Goal: Information Seeking & Learning: Learn about a topic

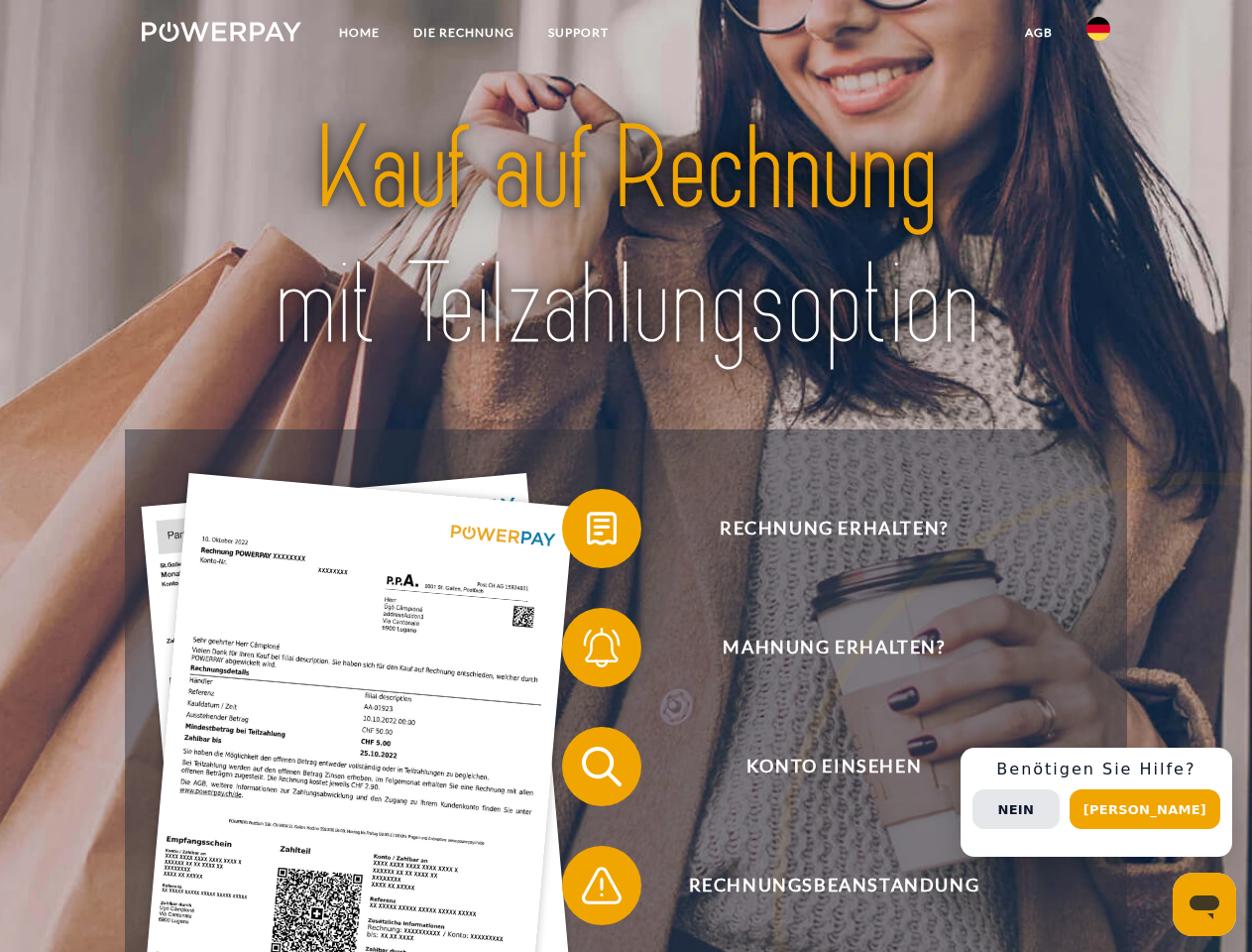
click at [221, 35] on img at bounding box center [222, 32] width 160 height 20
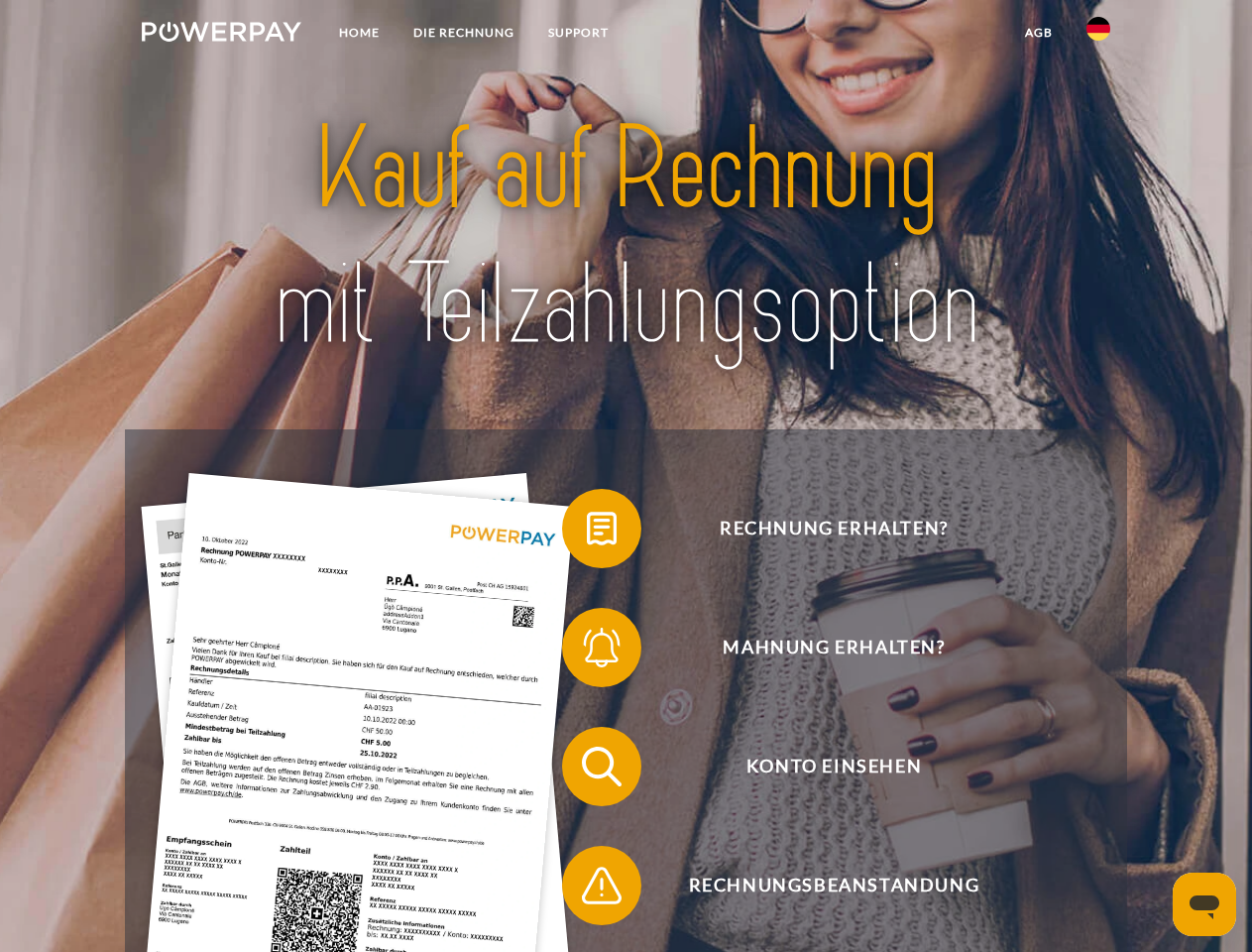
click at [1098, 35] on img at bounding box center [1098, 29] width 24 height 24
click at [1037, 33] on link "agb" at bounding box center [1039, 33] width 62 height 36
click at [587, 533] on span at bounding box center [572, 529] width 99 height 99
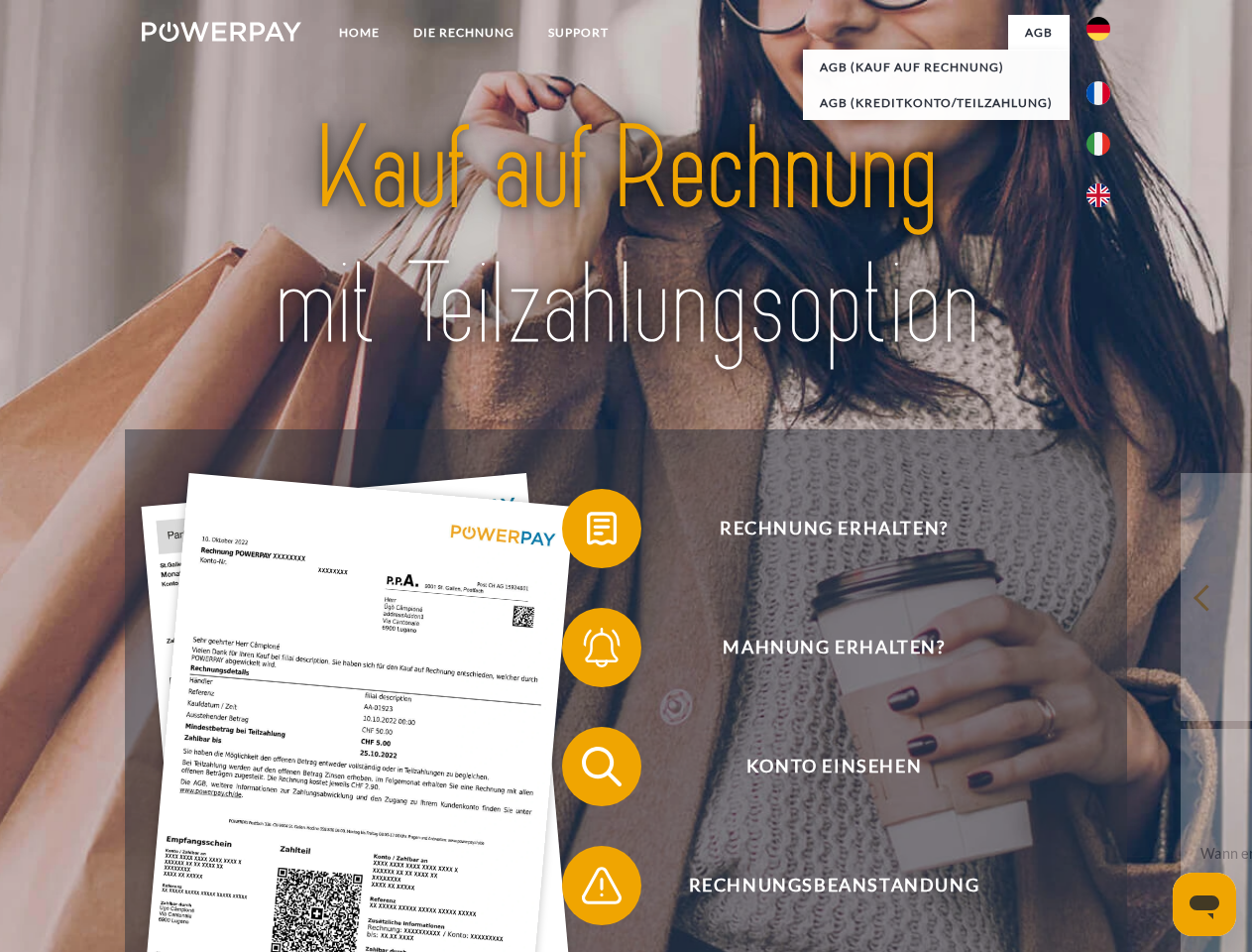
click at [587, 651] on span at bounding box center [572, 648] width 99 height 99
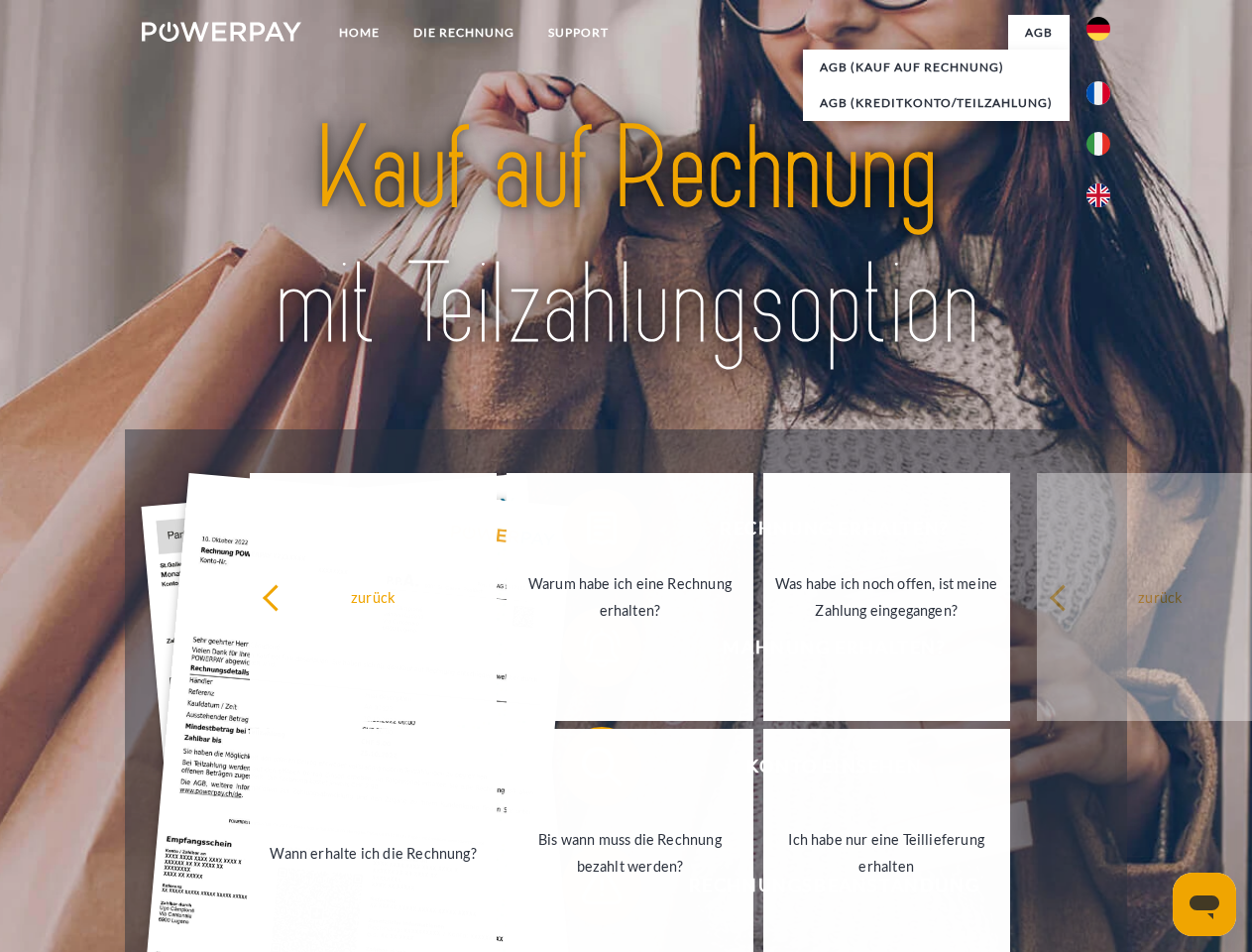
click at [587, 770] on link "Bis wann muss die Rechnung bezahlt werden?" at bounding box center [630, 852] width 246 height 247
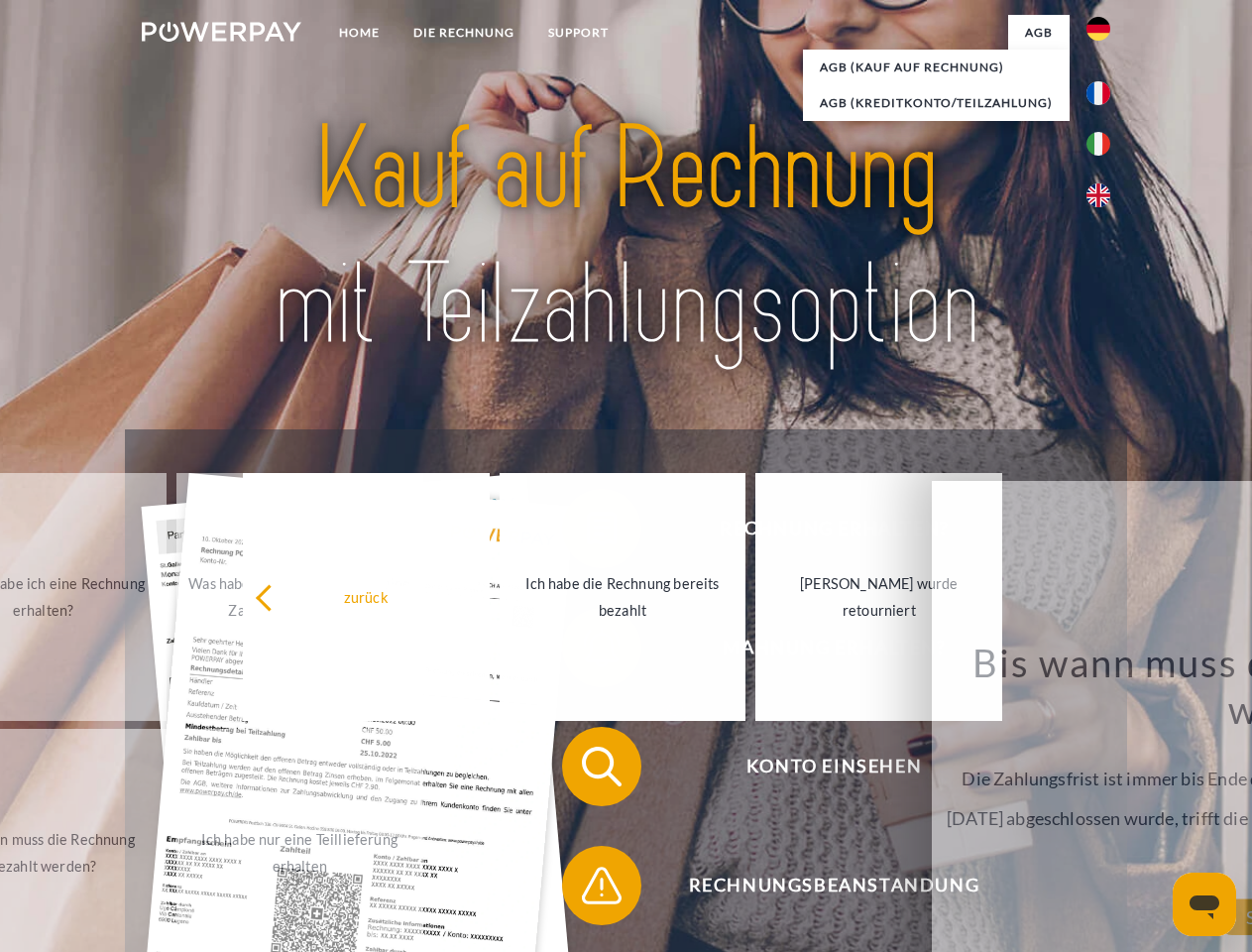
click at [587, 889] on span at bounding box center [572, 885] width 99 height 99
click at [1103, 802] on div "Rechnung erhalten? Mahnung erhalten? Konto einsehen" at bounding box center [626, 826] width 1002 height 793
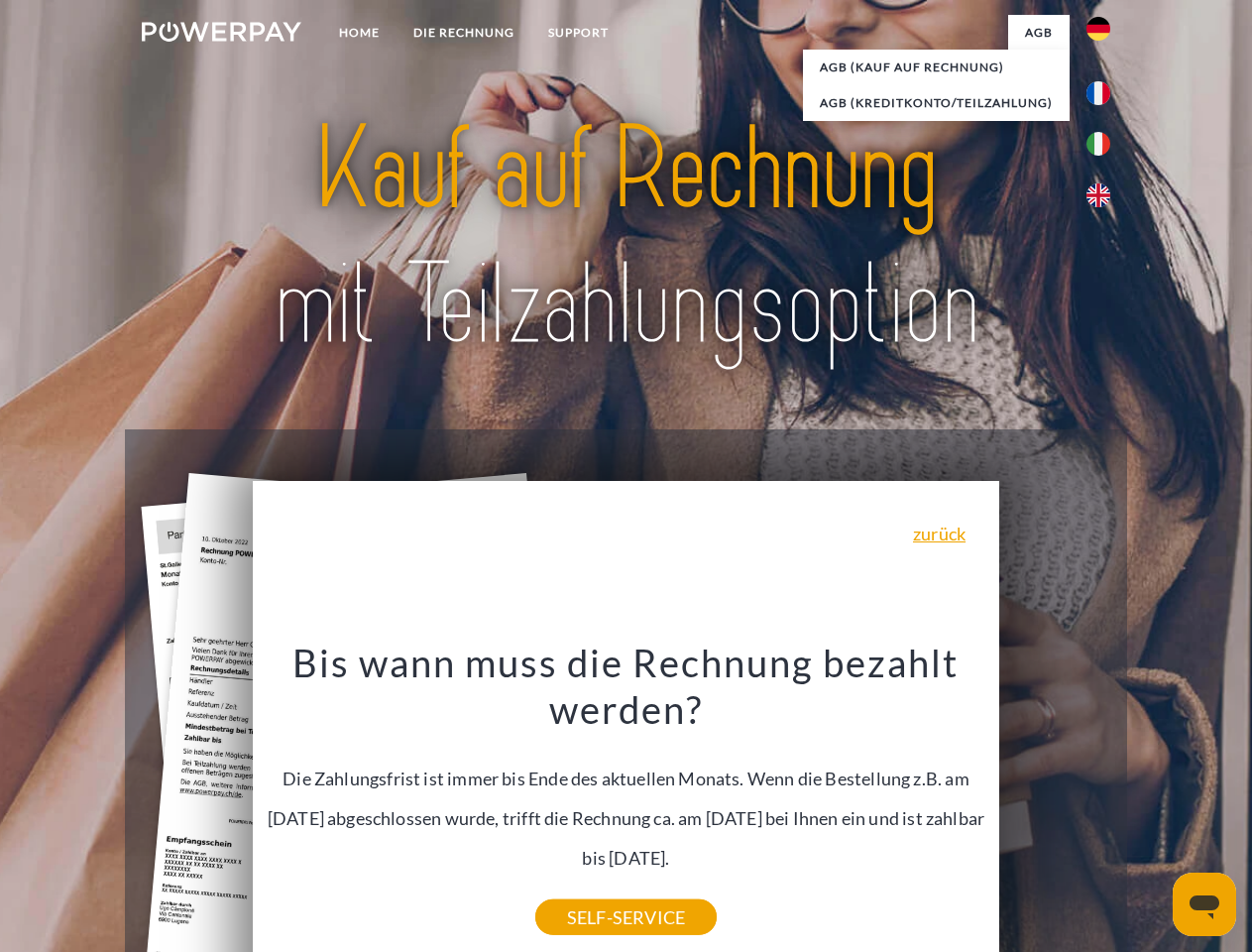
click at [1054, 806] on span "Konto einsehen" at bounding box center [834, 766] width 486 height 79
click at [1152, 809] on header "Home DIE RECHNUNG SUPPORT" at bounding box center [626, 685] width 1252 height 1369
